Goal: Find specific page/section: Find specific page/section

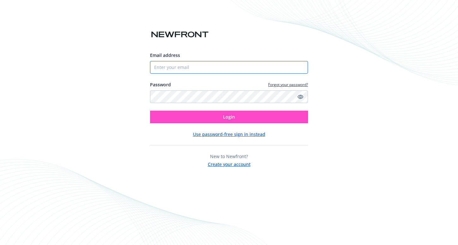
type input "Newfront"
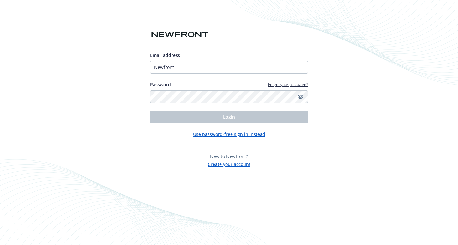
click at [220, 134] on button "Use password-free sign in instead" at bounding box center [229, 134] width 72 height 7
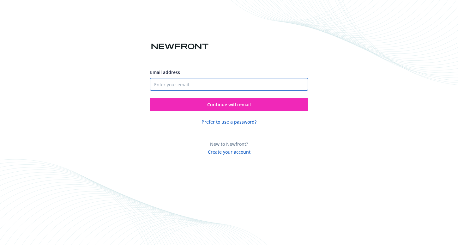
click at [183, 81] on input "Email address" at bounding box center [229, 84] width 158 height 13
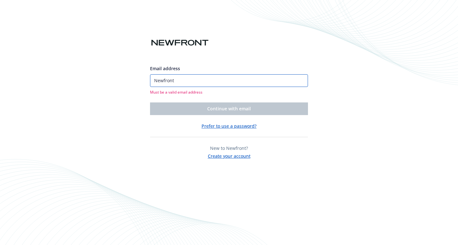
drag, startPoint x: 158, startPoint y: 81, endPoint x: 139, endPoint y: 81, distance: 18.6
click at [139, 81] on div "Email address Newfront Must be a valid email address Continue with email Prefer…" at bounding box center [229, 122] width 458 height 245
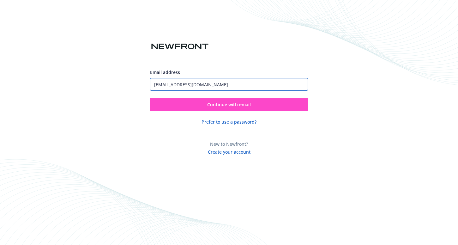
type input "[EMAIL_ADDRESS][DOMAIN_NAME]"
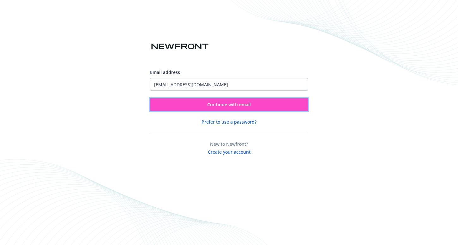
click at [191, 108] on button "Continue with email" at bounding box center [229, 104] width 158 height 13
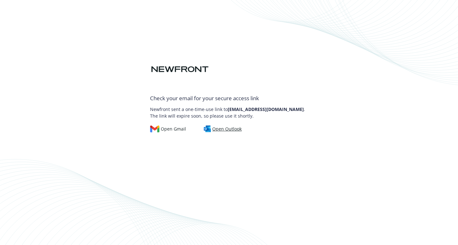
click at [230, 130] on div "Open Outlook" at bounding box center [223, 128] width 38 height 7
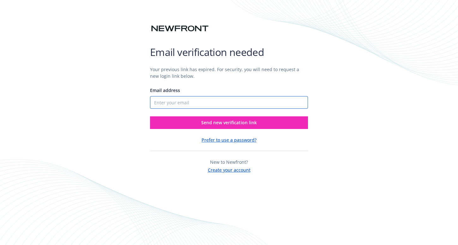
click at [188, 106] on input "Email address" at bounding box center [229, 102] width 158 height 13
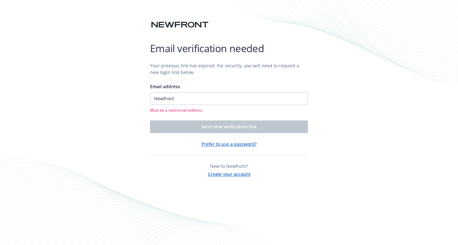
click at [185, 106] on div "Newfront Must be a valid email address" at bounding box center [229, 102] width 158 height 21
drag, startPoint x: 184, startPoint y: 96, endPoint x: 137, endPoint y: 94, distance: 47.1
click at [137, 94] on div "Email verification needed Your previous link has expired. For security, you wil…" at bounding box center [229, 122] width 458 height 245
type input "m"
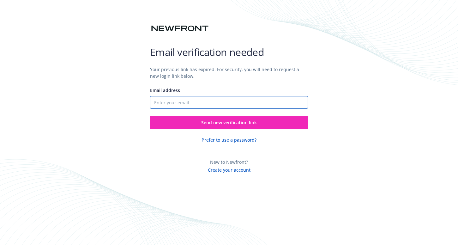
click at [161, 106] on input "Email address" at bounding box center [229, 102] width 158 height 13
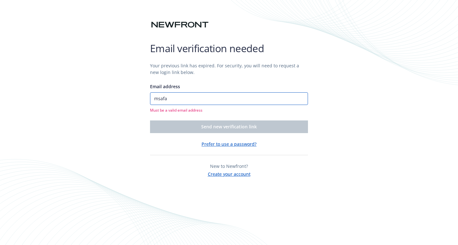
type input "[EMAIL_ADDRESS][DOMAIN_NAME]"
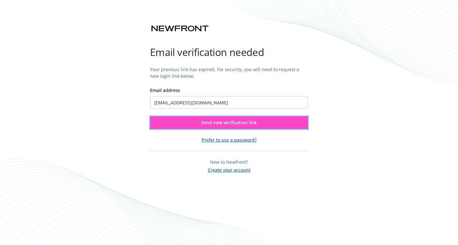
click at [230, 124] on span "Send new verification link" at bounding box center [229, 122] width 56 height 6
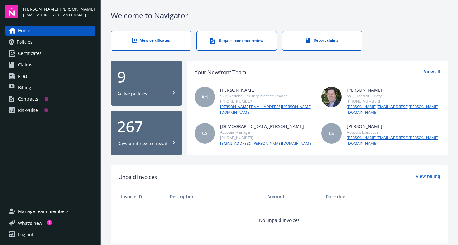
click at [26, 55] on span "Certificates" at bounding box center [30, 53] width 24 height 10
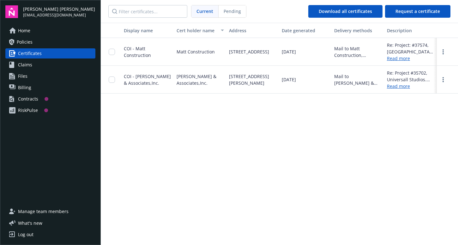
click at [15, 77] on icon at bounding box center [12, 76] width 6 height 7
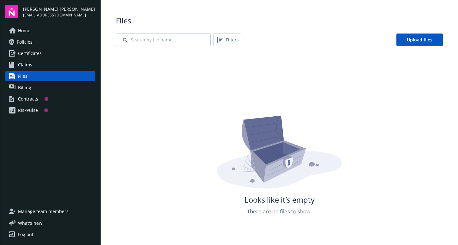
click at [29, 89] on span "Billing" at bounding box center [24, 87] width 13 height 10
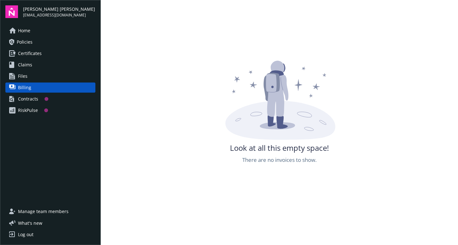
click at [32, 101] on div "Contracts" at bounding box center [28, 99] width 20 height 10
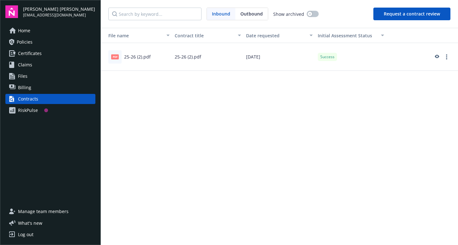
click at [25, 109] on div "RiskPulse" at bounding box center [28, 110] width 20 height 10
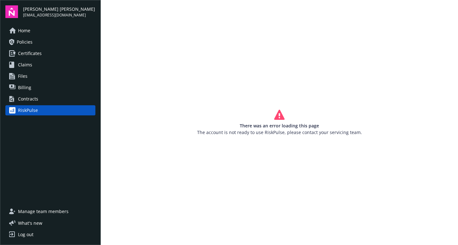
click at [34, 52] on span "Certificates" at bounding box center [30, 53] width 24 height 10
